Goal: Information Seeking & Learning: Learn about a topic

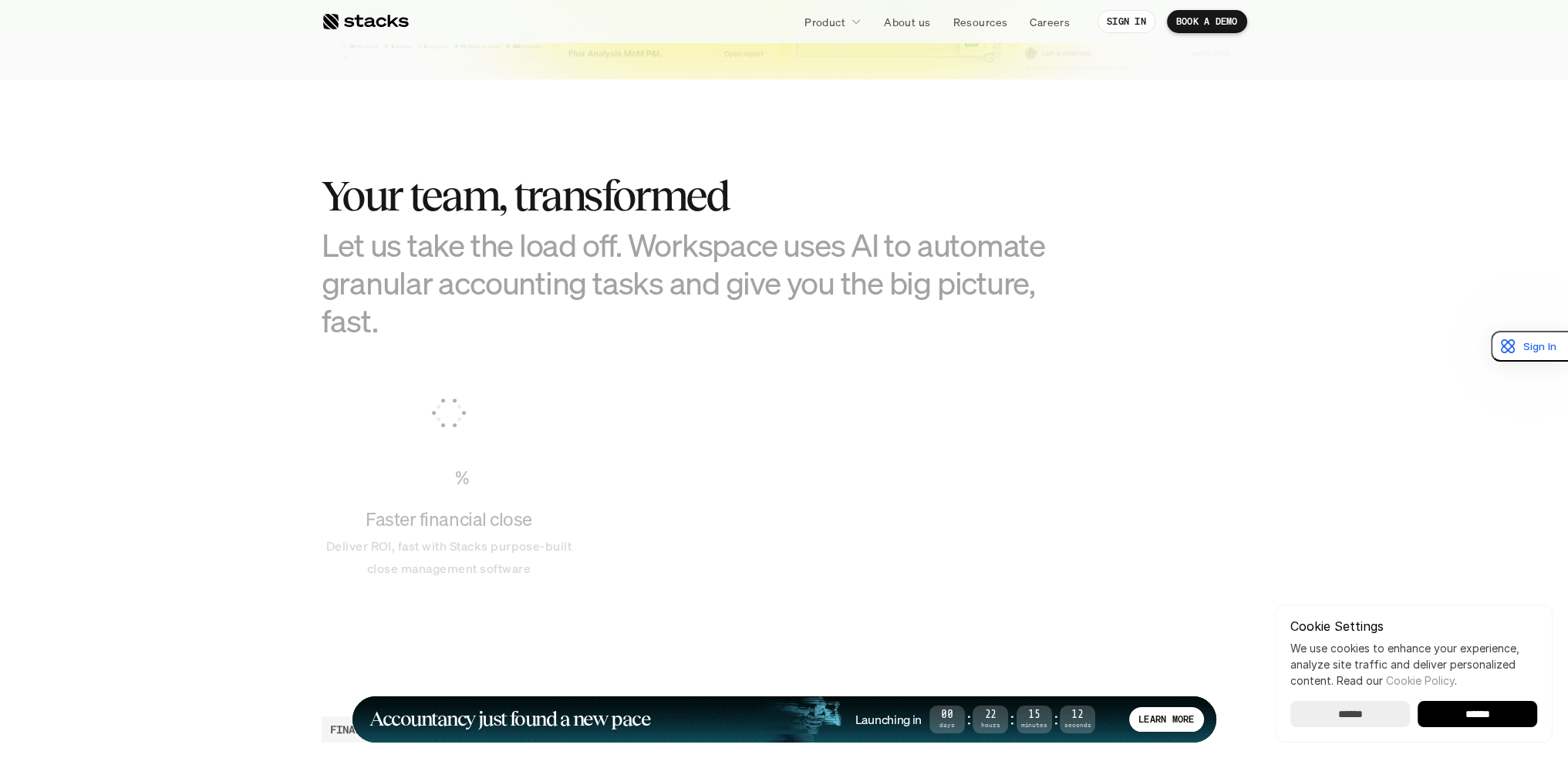
scroll to position [1543, 0]
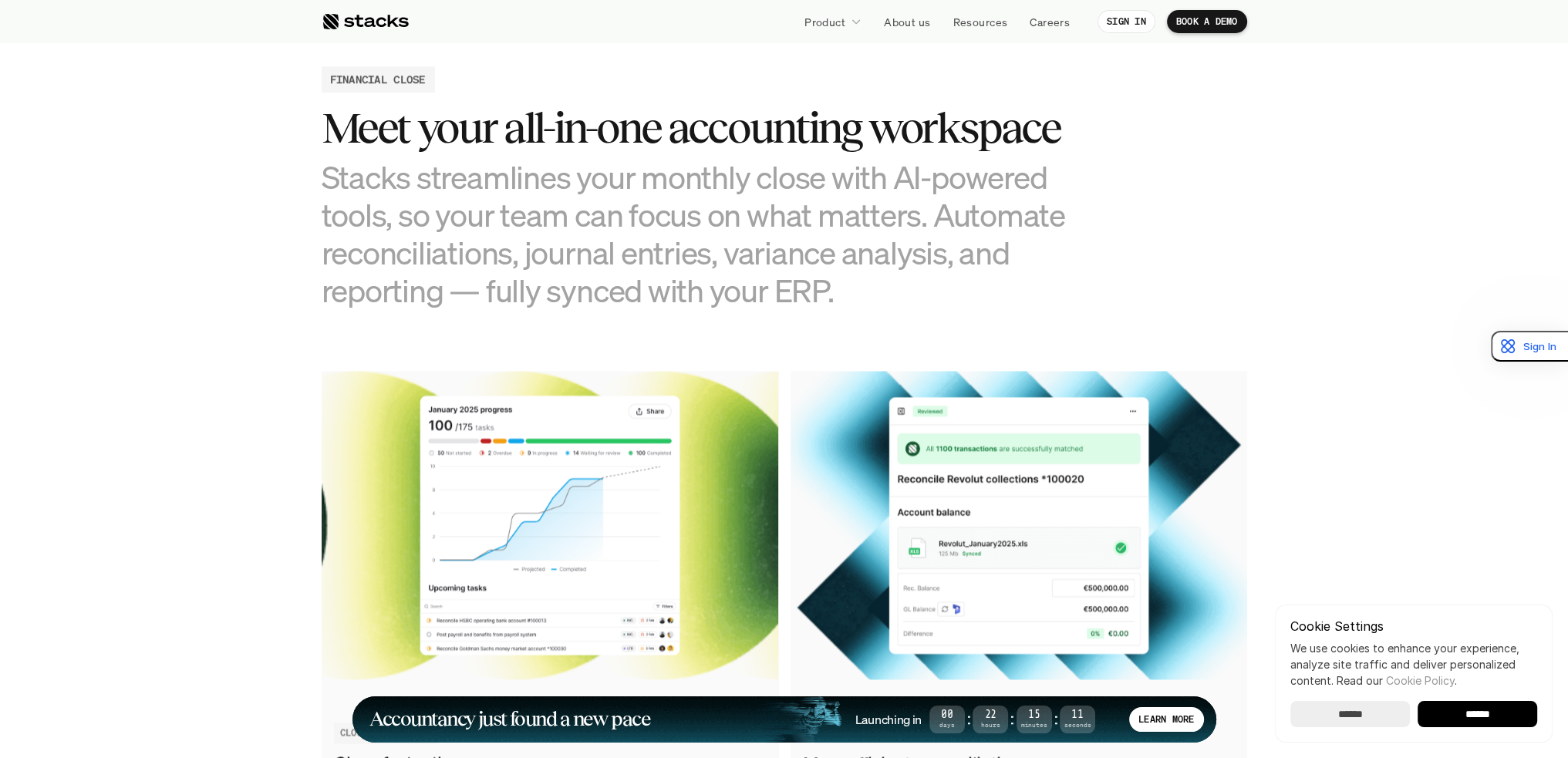
click at [1348, 734] on div "Cookie Settings We use cookies to enhance your experience, analyze site traffic…" at bounding box center [1413, 674] width 277 height 138
click at [1346, 724] on input "******" at bounding box center [1350, 714] width 119 height 27
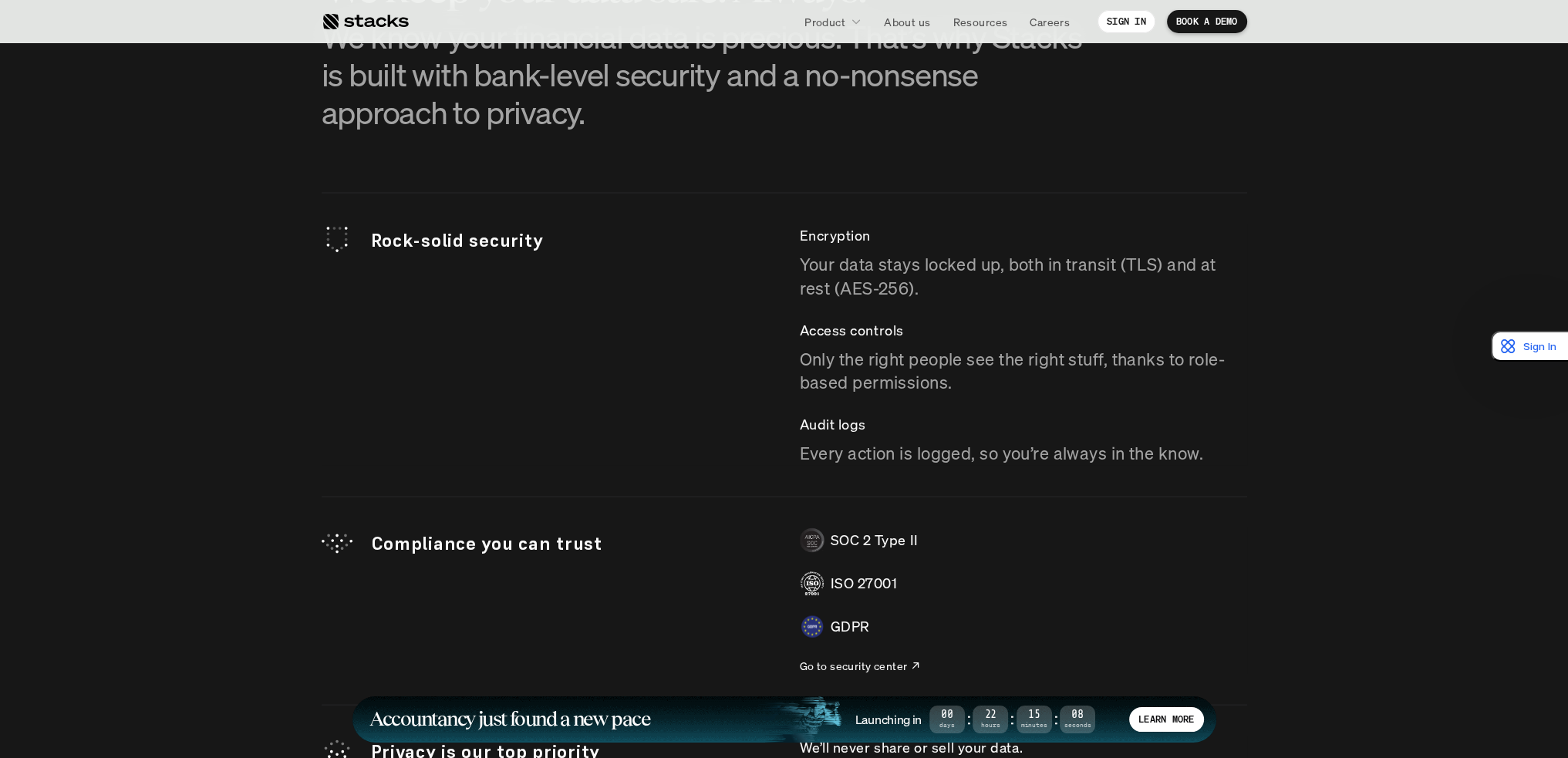
scroll to position [5014, 0]
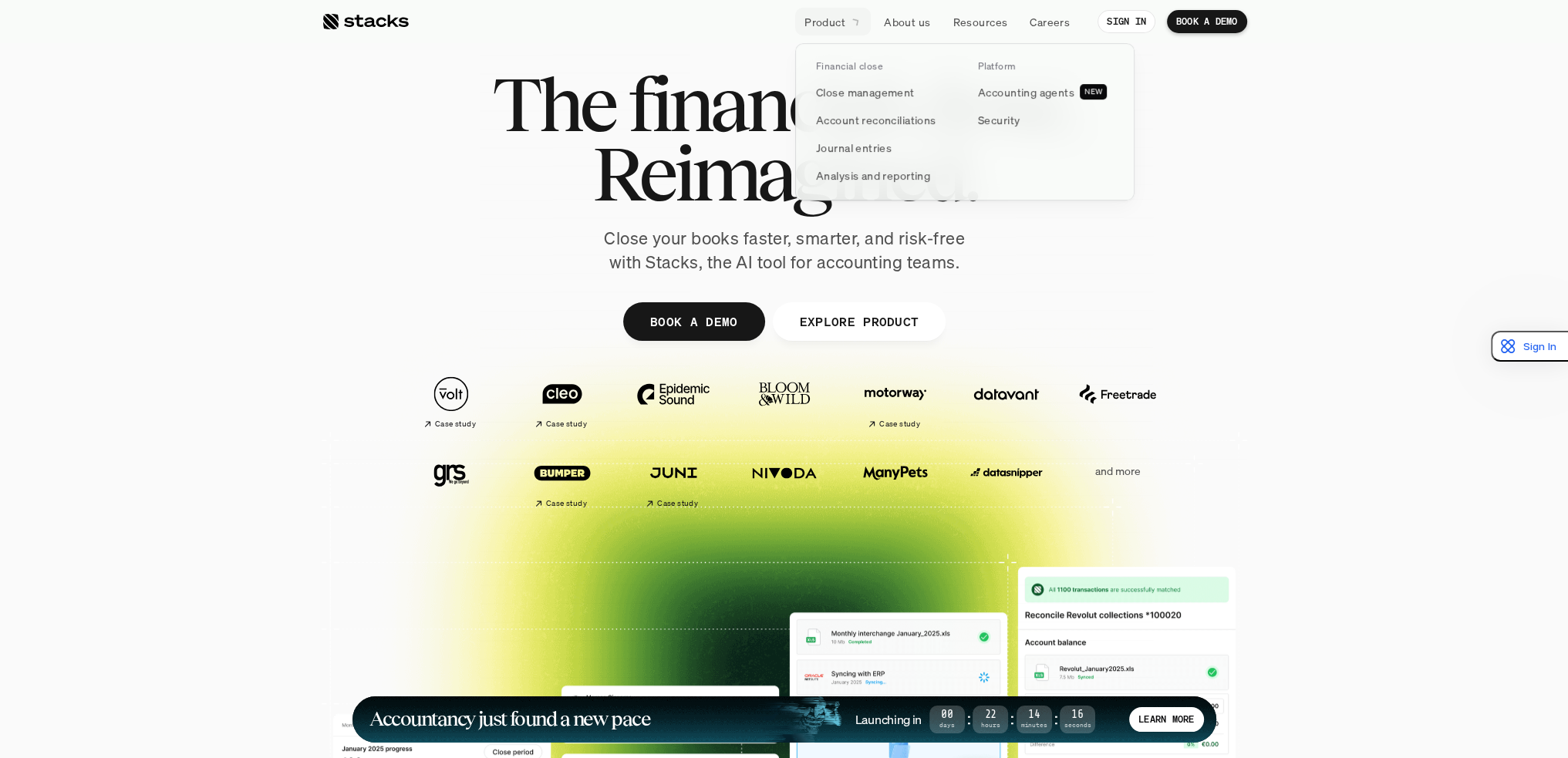
click at [815, 17] on p "Product" at bounding box center [824, 22] width 41 height 17
click at [877, 97] on p "Close management" at bounding box center [865, 92] width 99 height 17
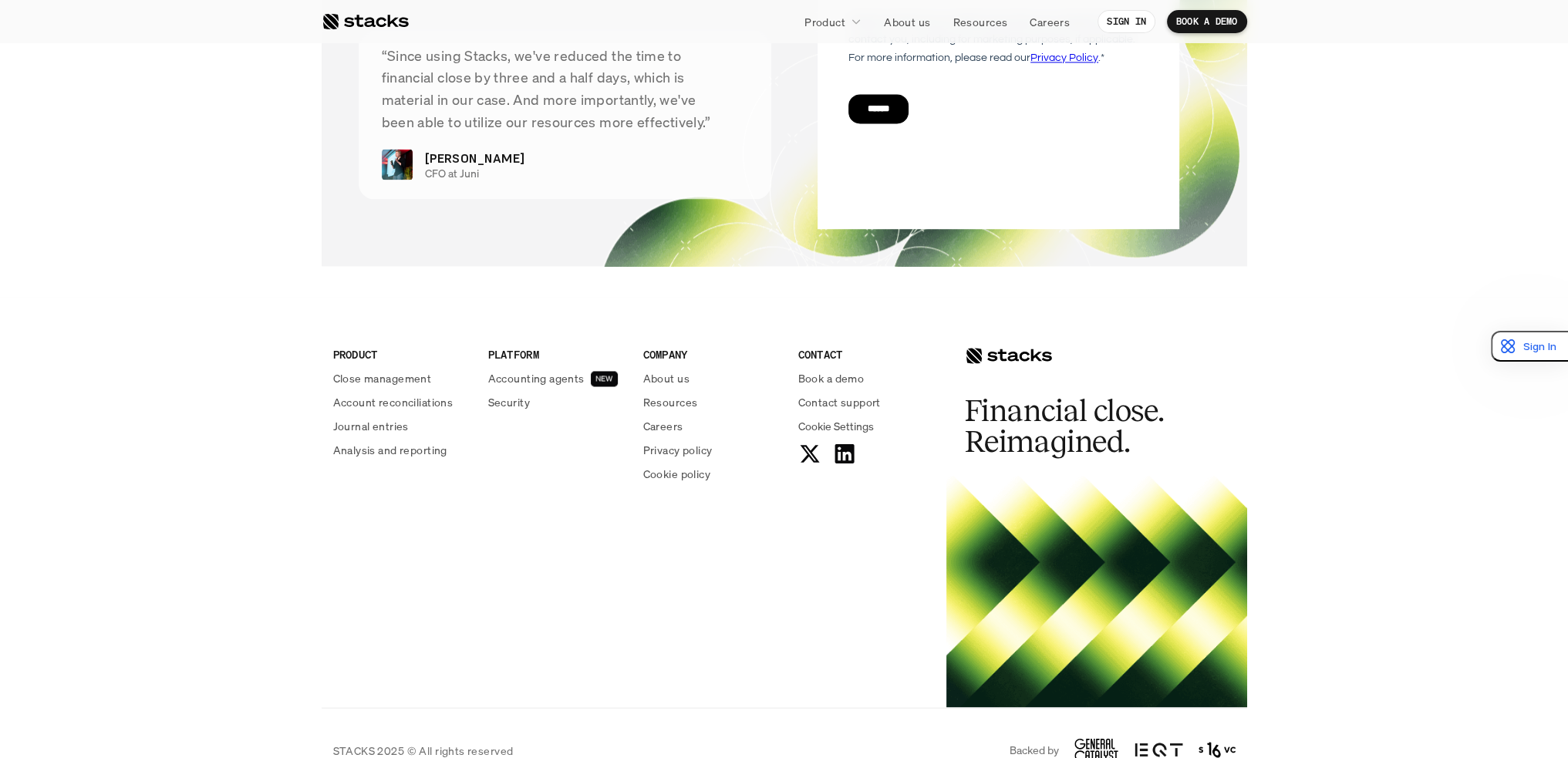
scroll to position [3276, 0]
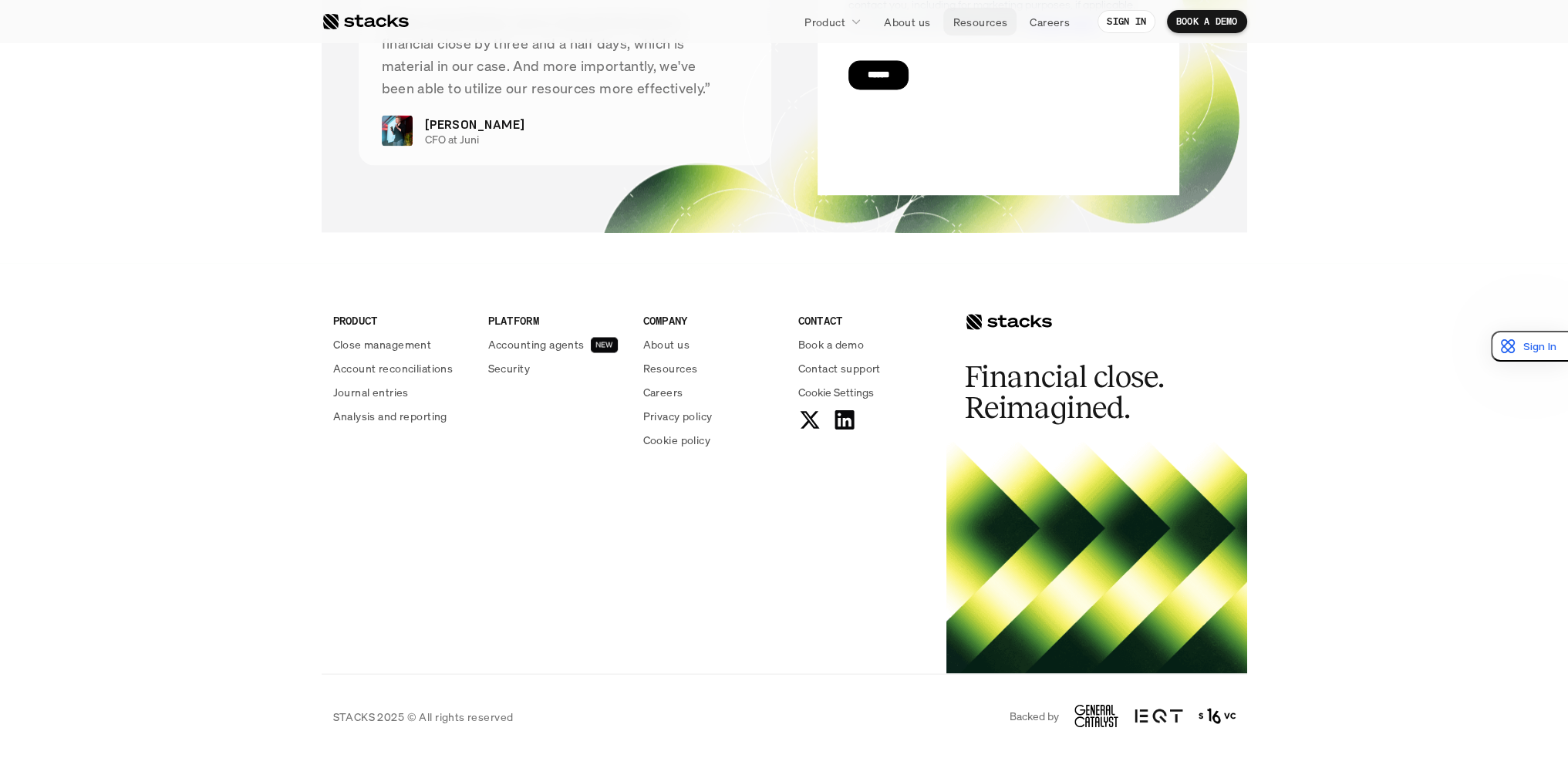
click at [916, 24] on p "About us" at bounding box center [907, 22] width 46 height 17
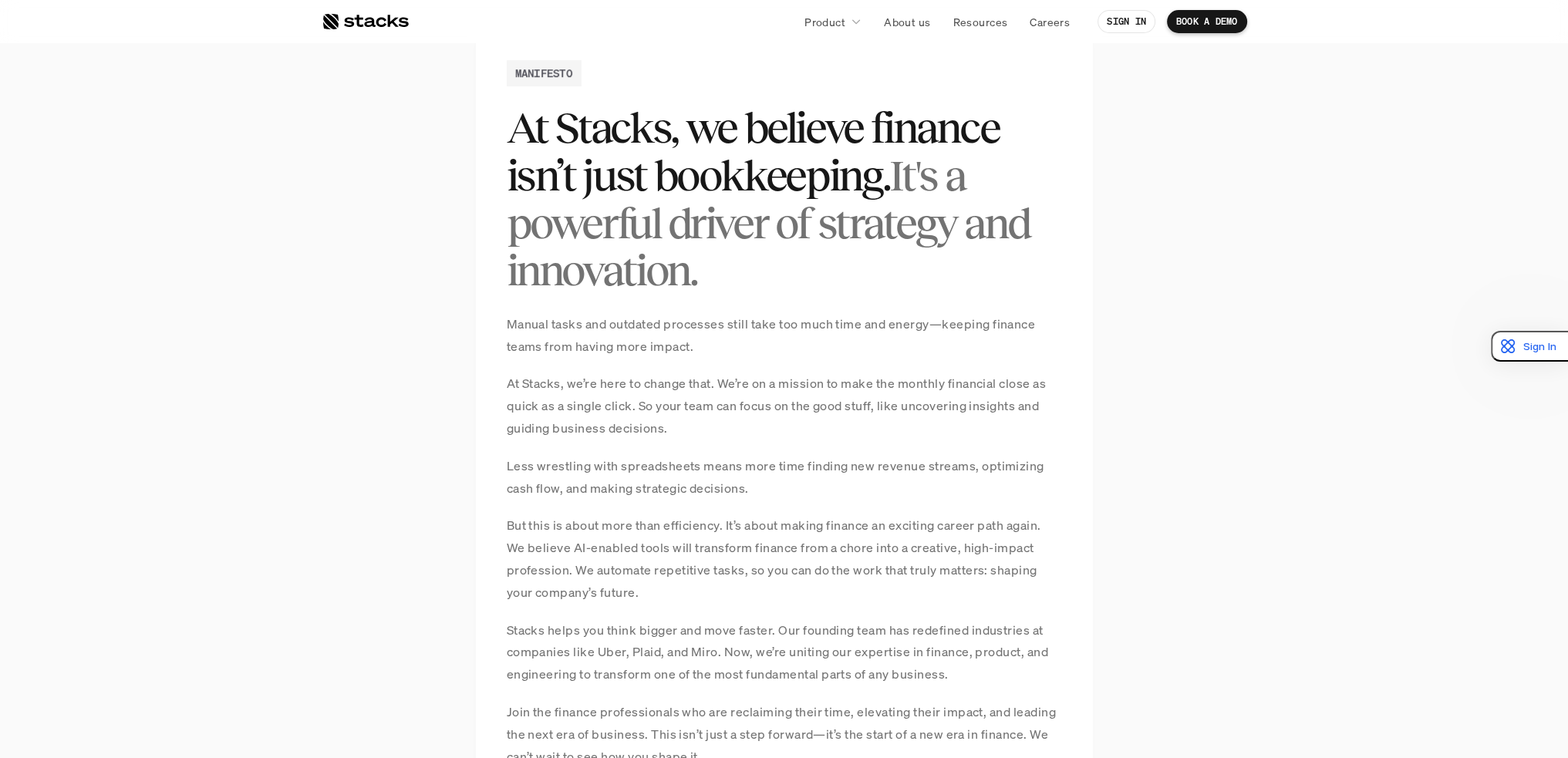
scroll to position [1157, 0]
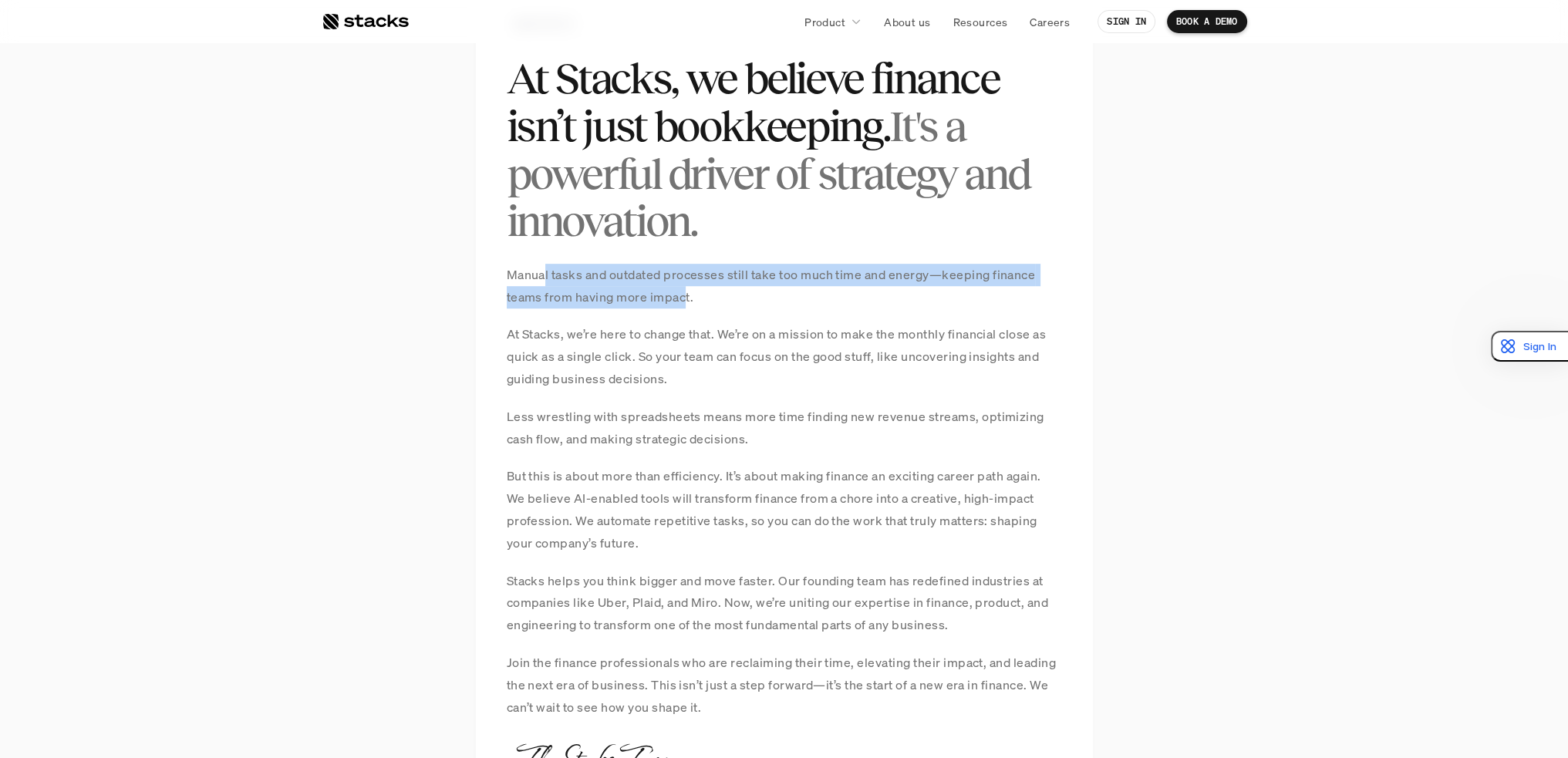
click at [743, 296] on p "Manual tasks and outdated processes still take too much time and energy—keeping…" at bounding box center [784, 286] width 555 height 45
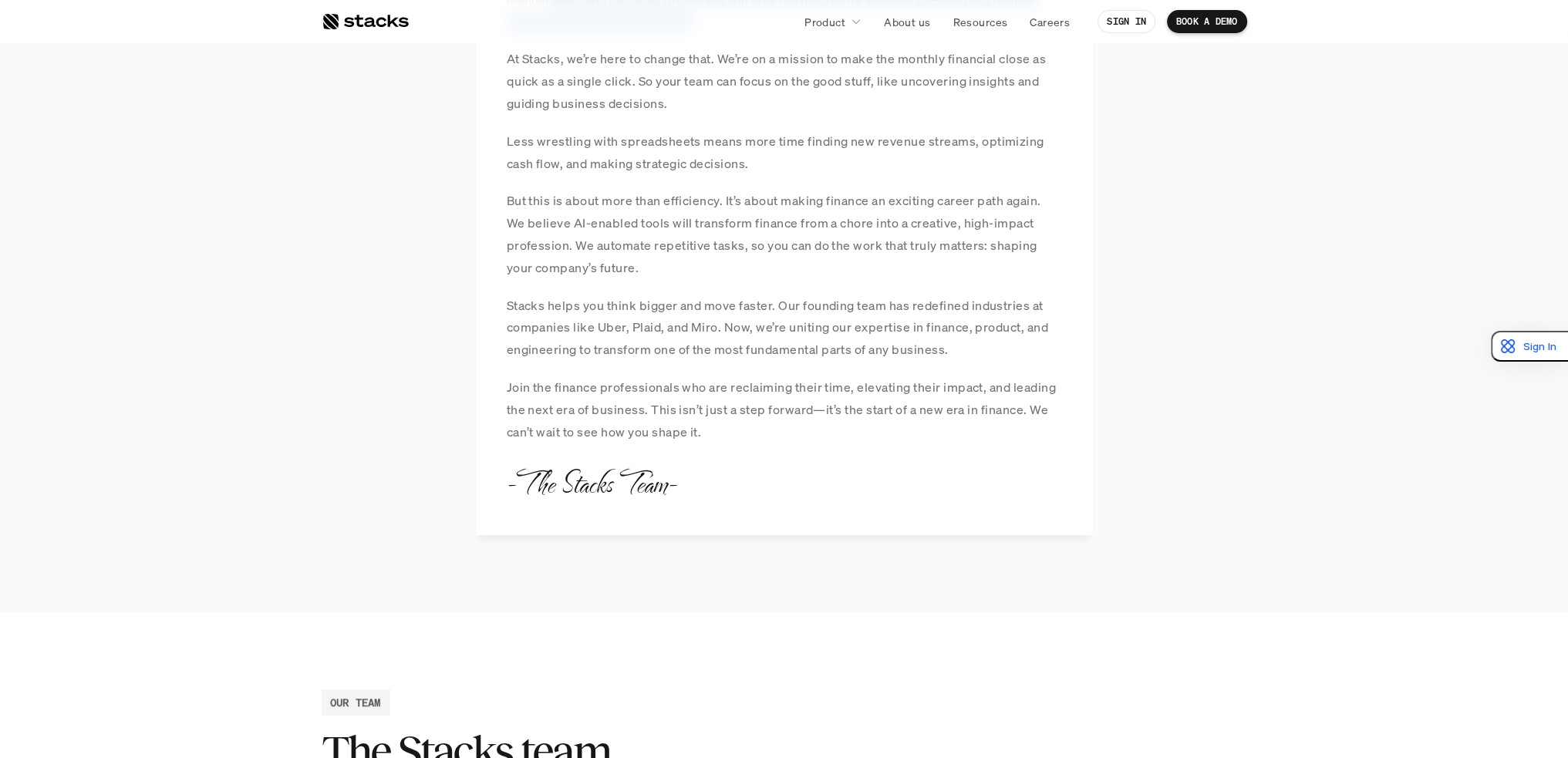
scroll to position [1543, 0]
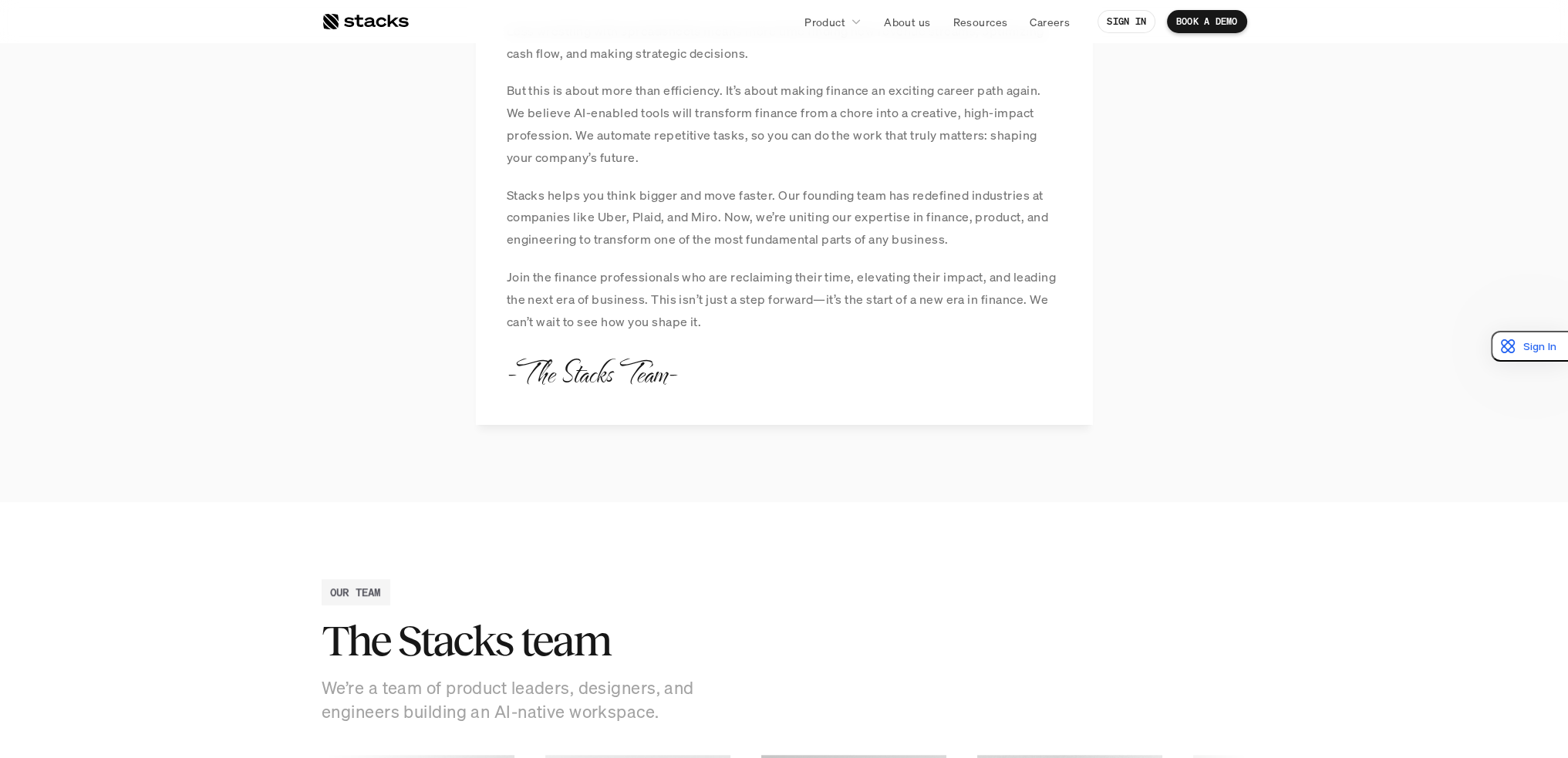
click at [707, 341] on div "MANIFESTO At Stacks, we believe finance isn’t just bookkeeping. It's a powerful…" at bounding box center [784, 9] width 617 height 830
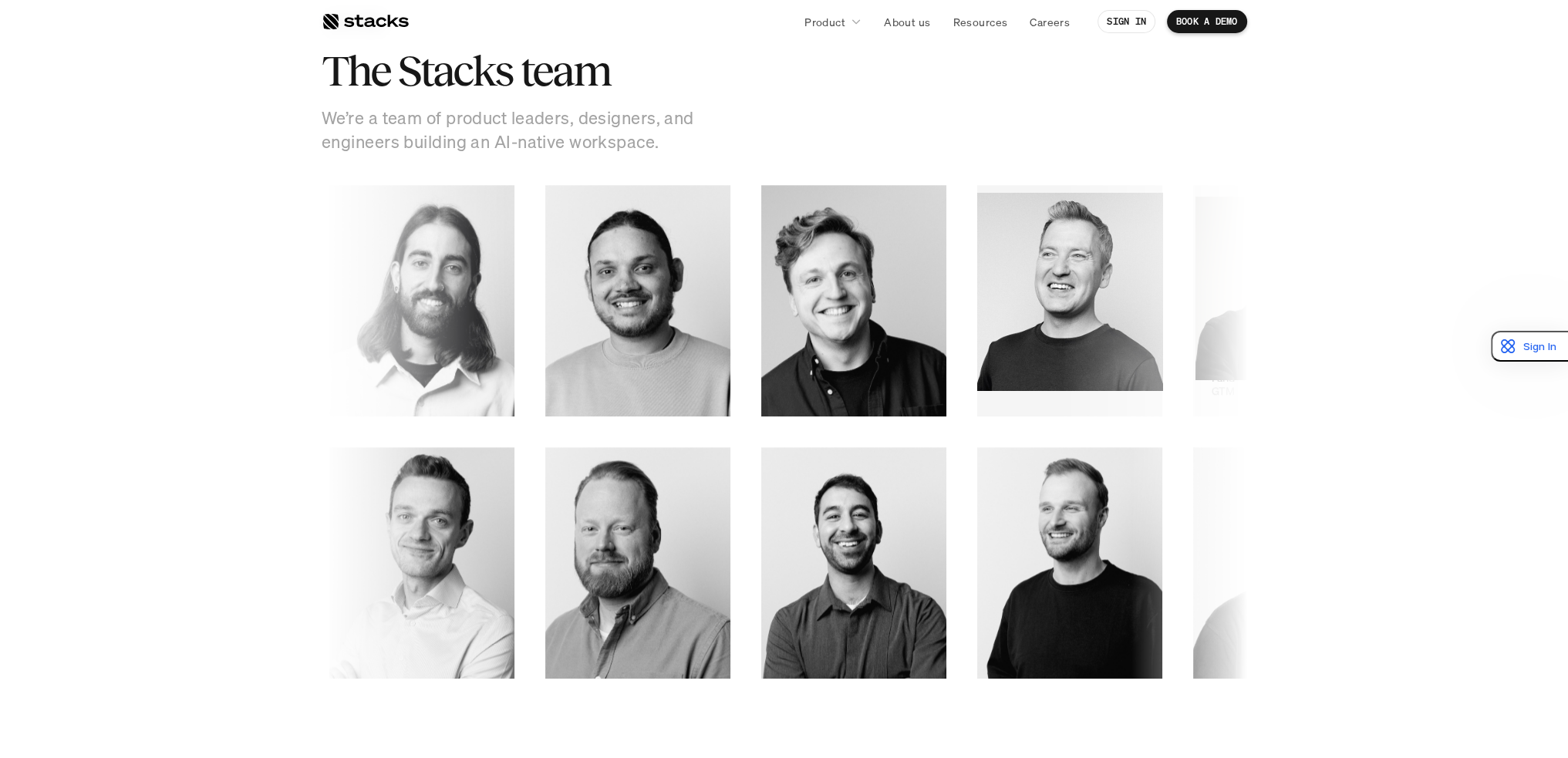
scroll to position [2237, 0]
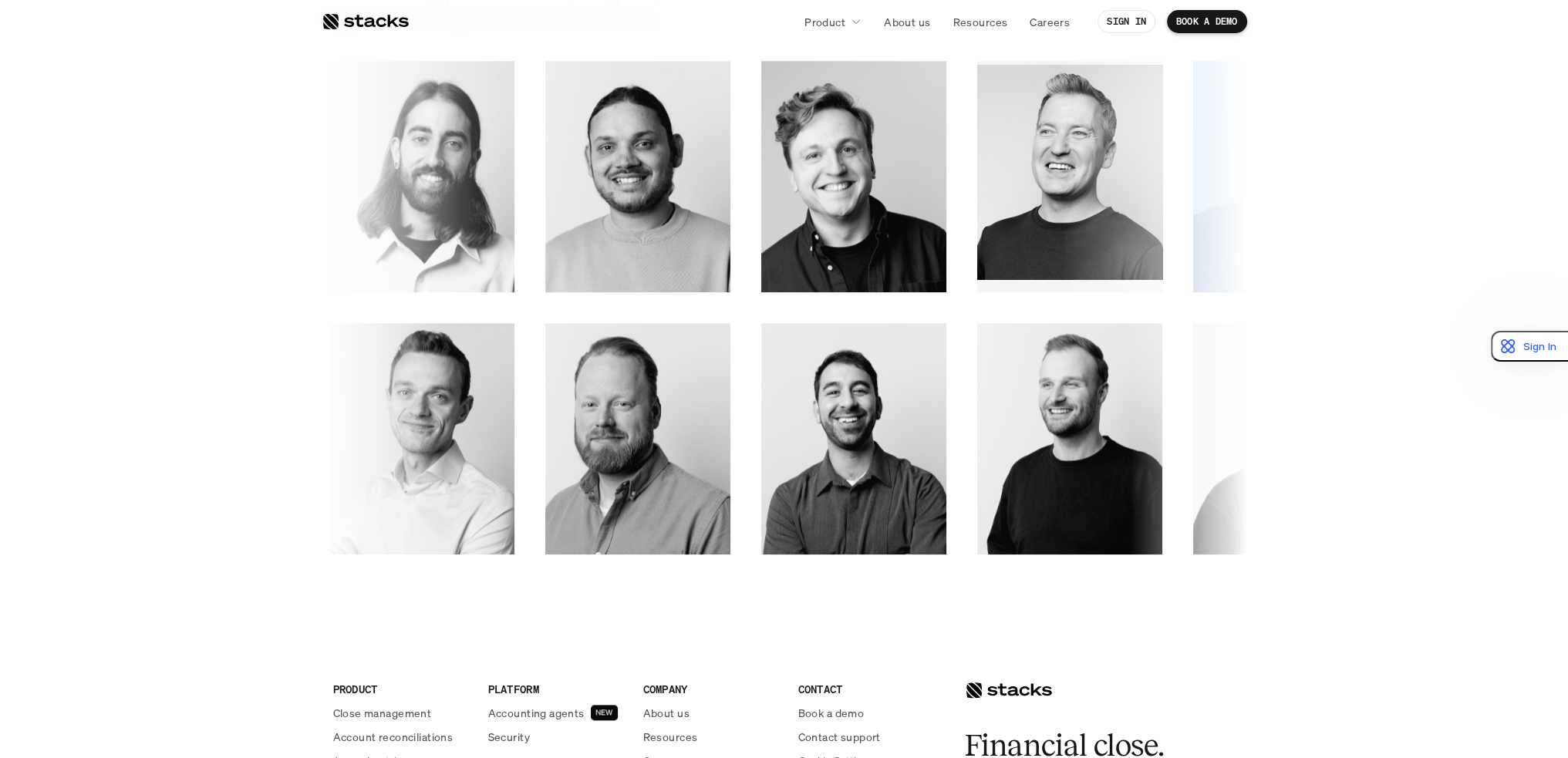
drag, startPoint x: 1053, startPoint y: 276, endPoint x: 592, endPoint y: 258, distance: 461.4
click at [592, 258] on ul at bounding box center [781, 176] width 910 height 216
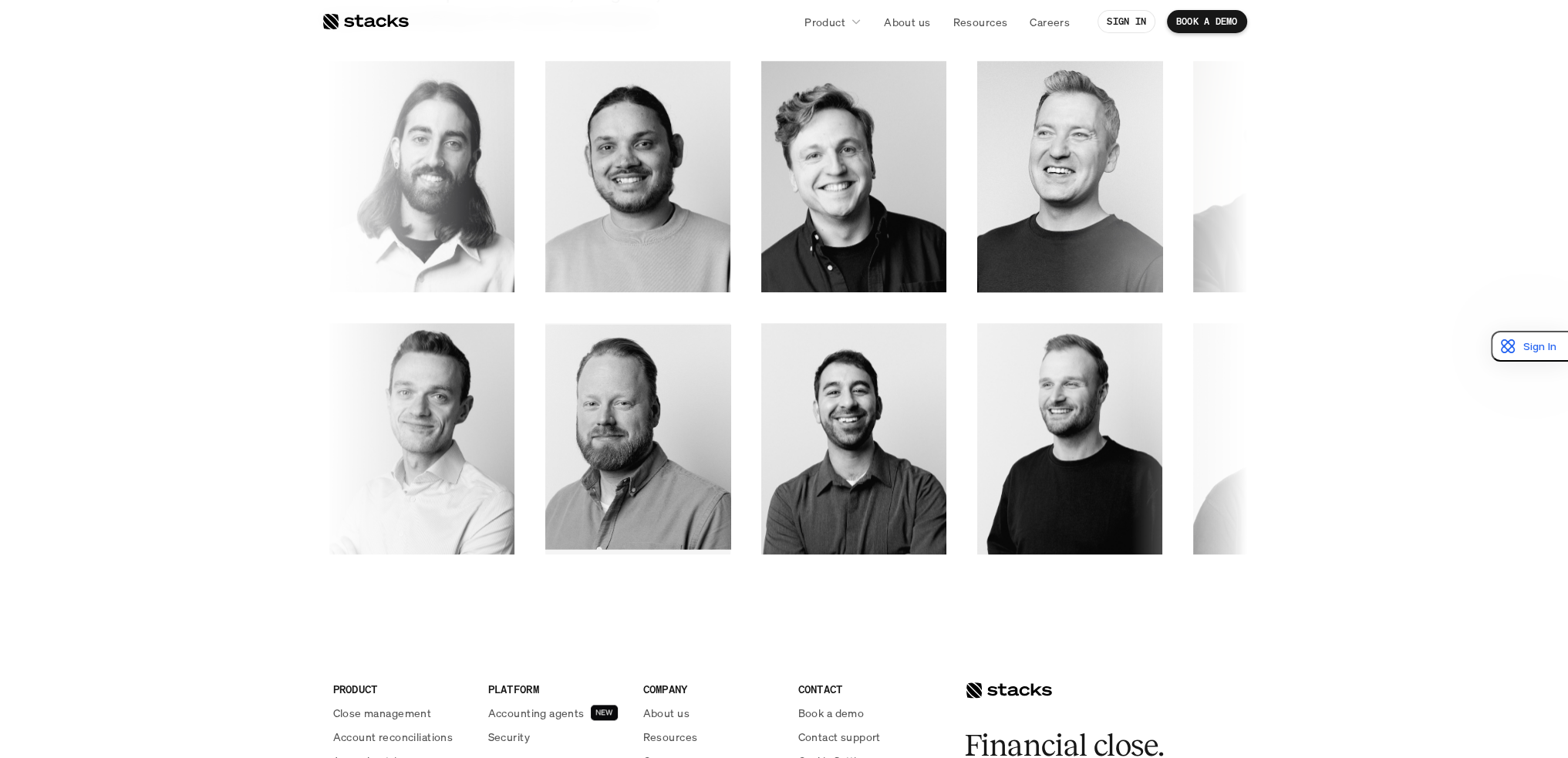
click at [1339, 412] on section "OUR TEAM The Stacks team We’re a team of product leaders, designers, and engine…" at bounding box center [784, 220] width 1568 height 823
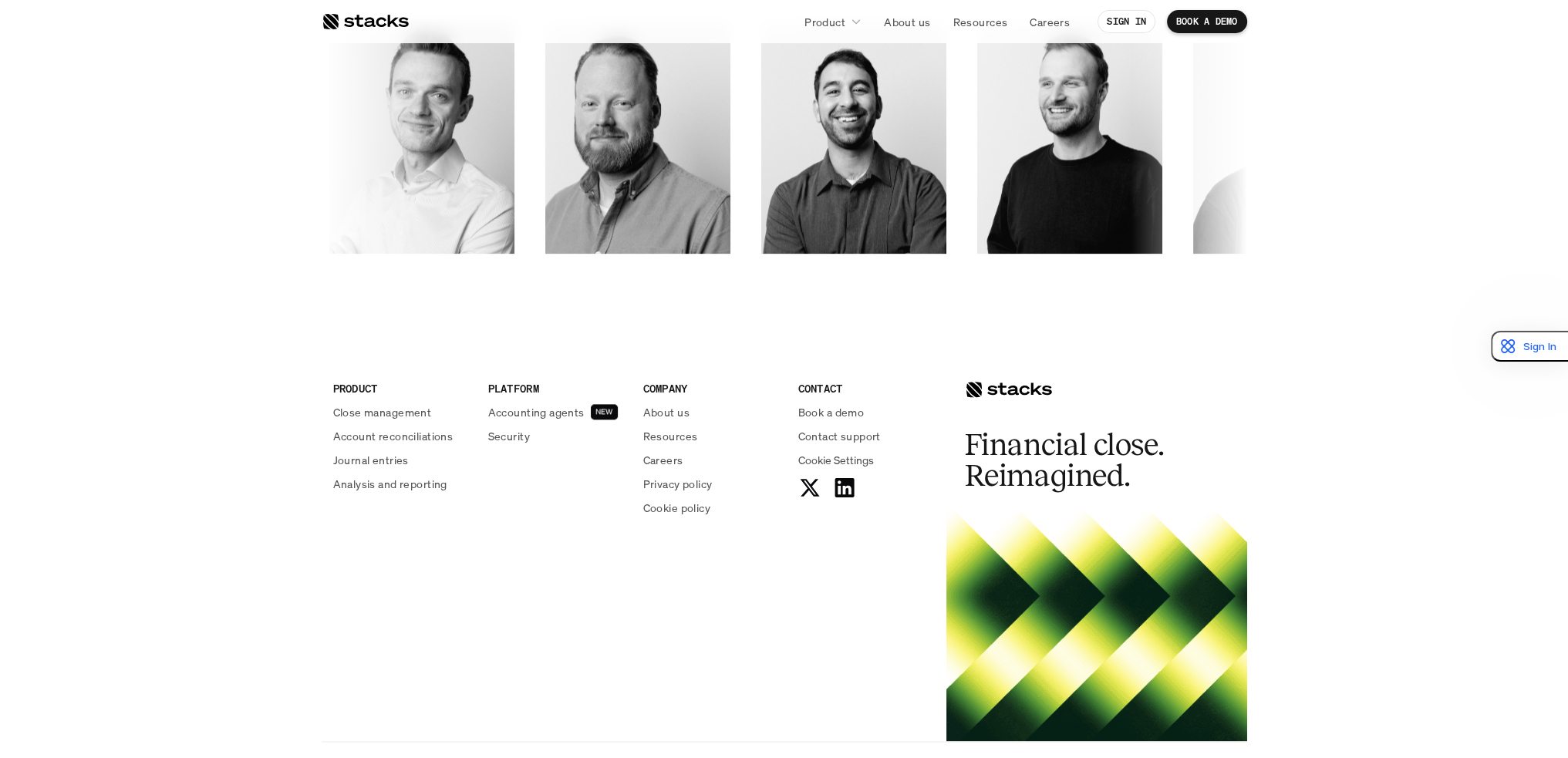
scroll to position [2605, 0]
